Goal: Task Accomplishment & Management: Manage account settings

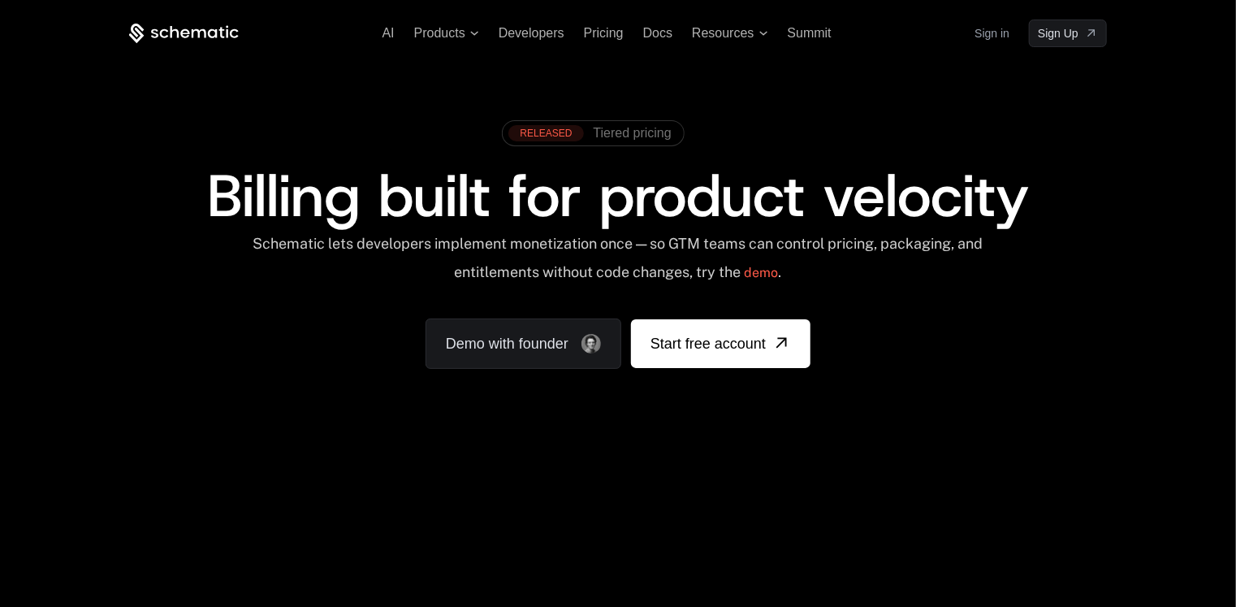
click at [993, 35] on link "Sign in" at bounding box center [991, 33] width 35 height 26
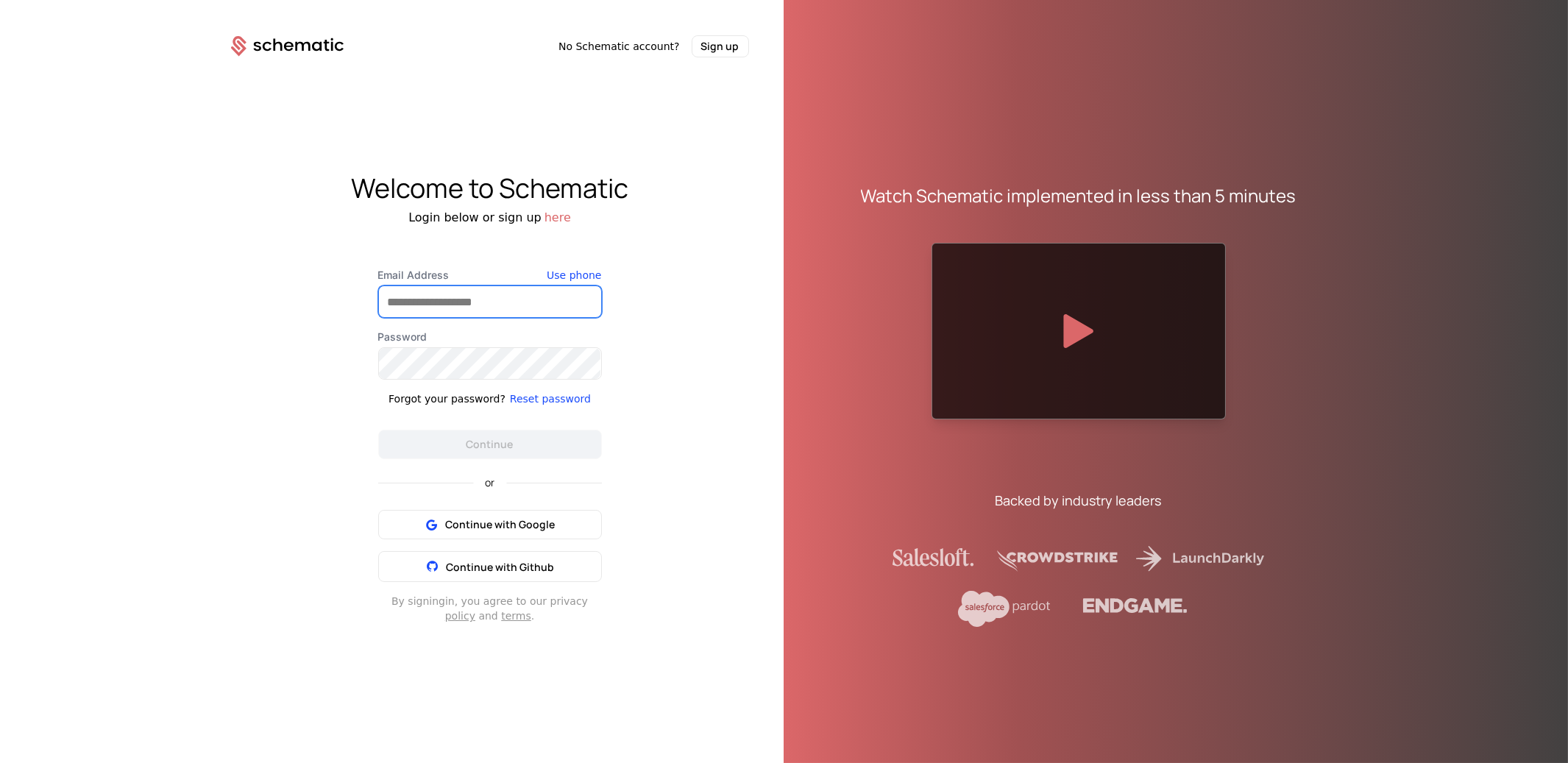
click at [410, 307] on input "Email Address" at bounding box center [489, 302] width 222 height 31
click at [702, 546] on div "Welcome to Schematic Login below or sign up here Email Address Use phone Passwo…" at bounding box center [490, 398] width 589 height 682
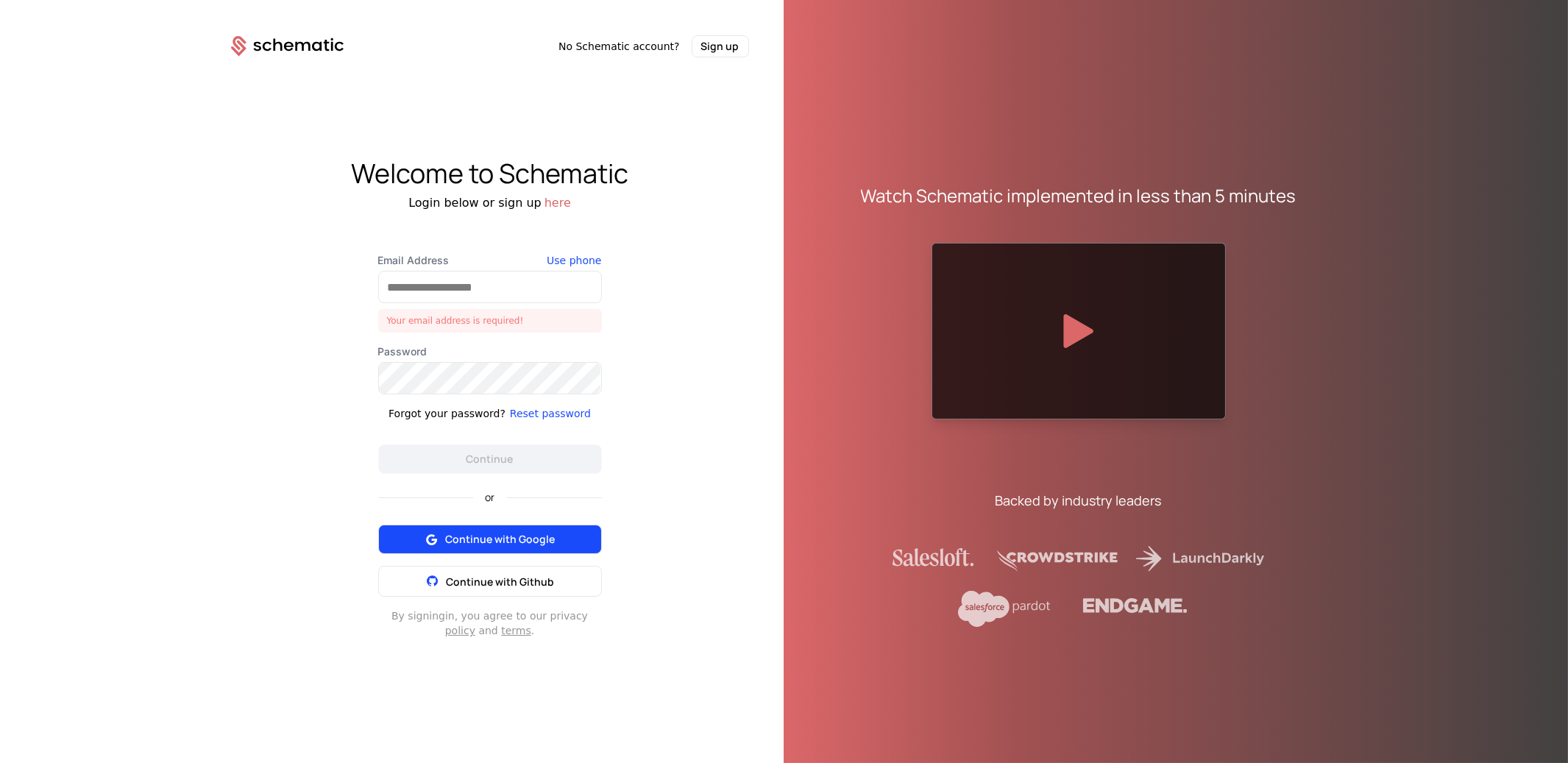
click at [554, 546] on button "Continue with Google" at bounding box center [489, 539] width 224 height 29
